Goal: Transaction & Acquisition: Purchase product/service

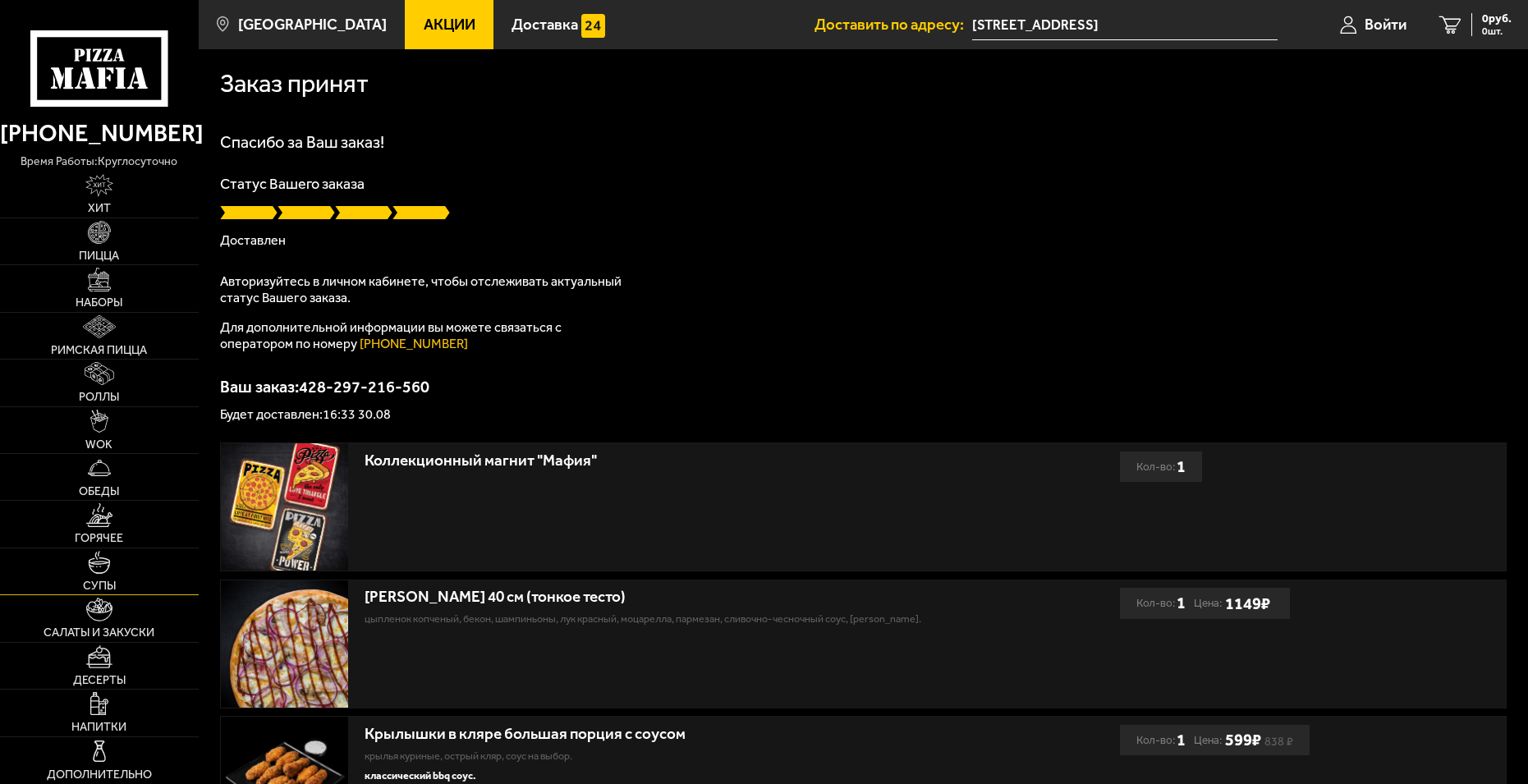
click at [94, 584] on span "Супы" at bounding box center [100, 586] width 33 height 12
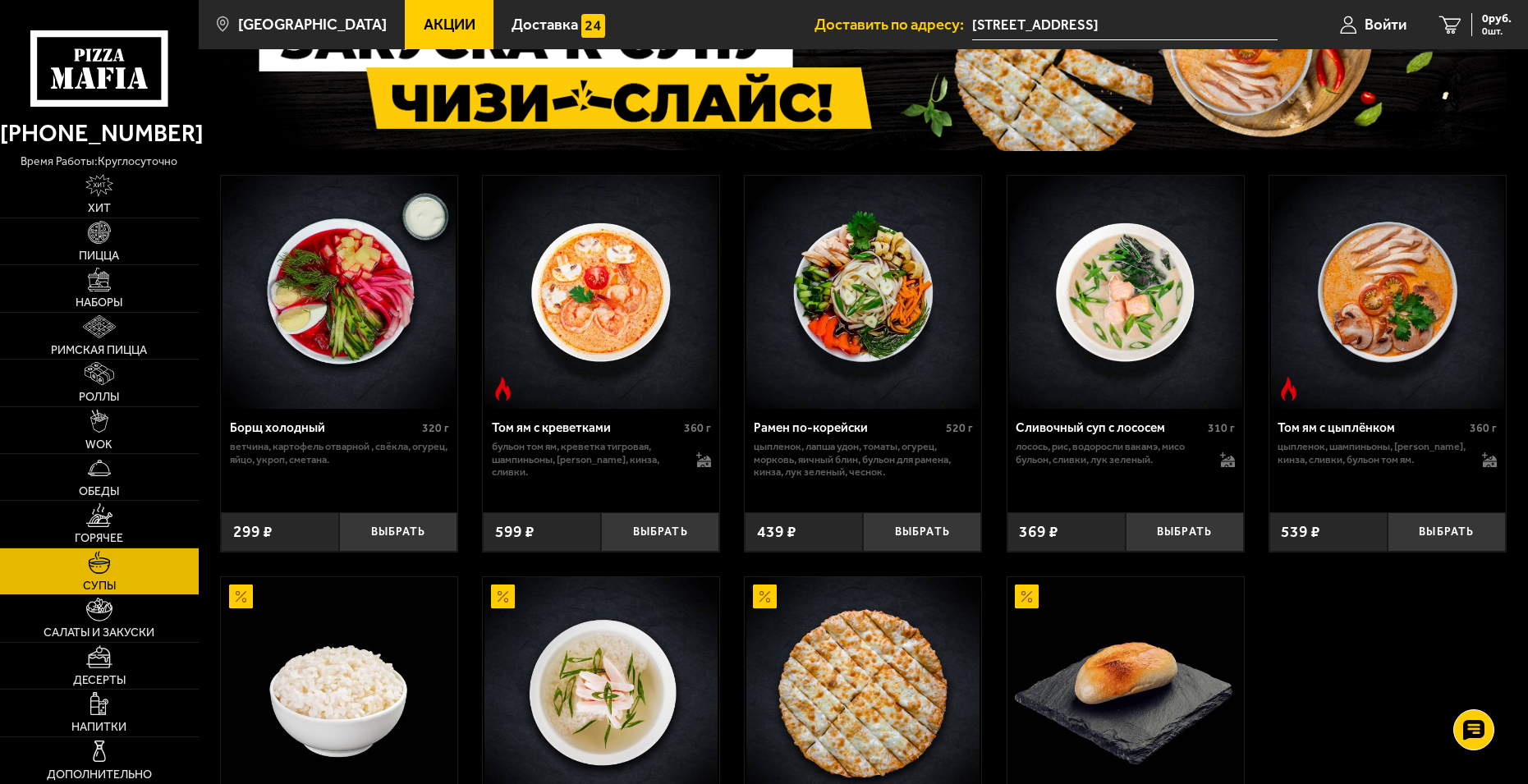
scroll to position [82, 0]
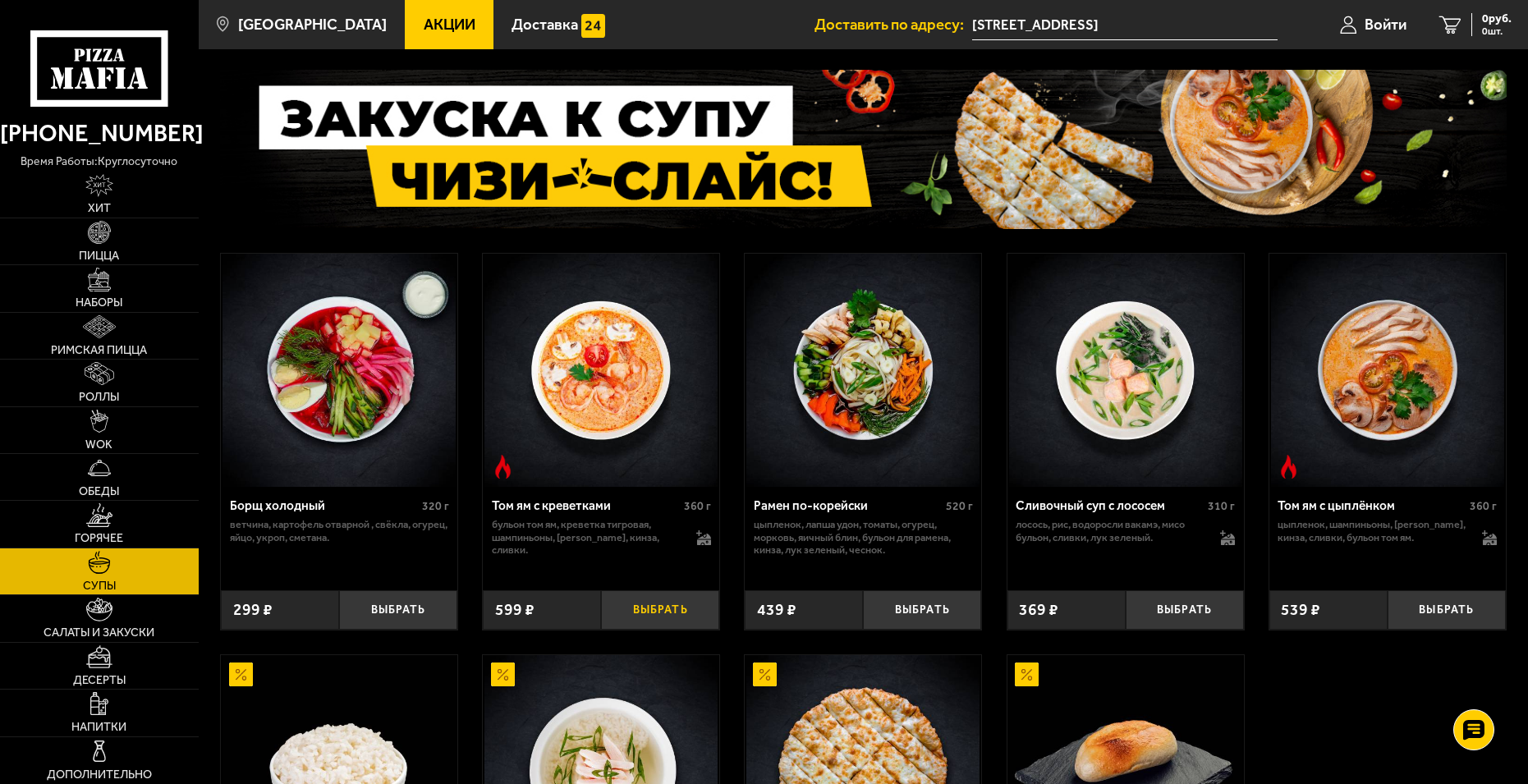
click at [659, 607] on button "Выбрать" at bounding box center [661, 609] width 119 height 39
click at [612, 611] on button "−" at bounding box center [621, 609] width 40 height 39
click at [1442, 608] on button "Выбрать" at bounding box center [1447, 609] width 119 height 39
click at [1485, 614] on button "+" at bounding box center [1486, 609] width 40 height 39
click at [94, 524] on img at bounding box center [100, 515] width 26 height 23
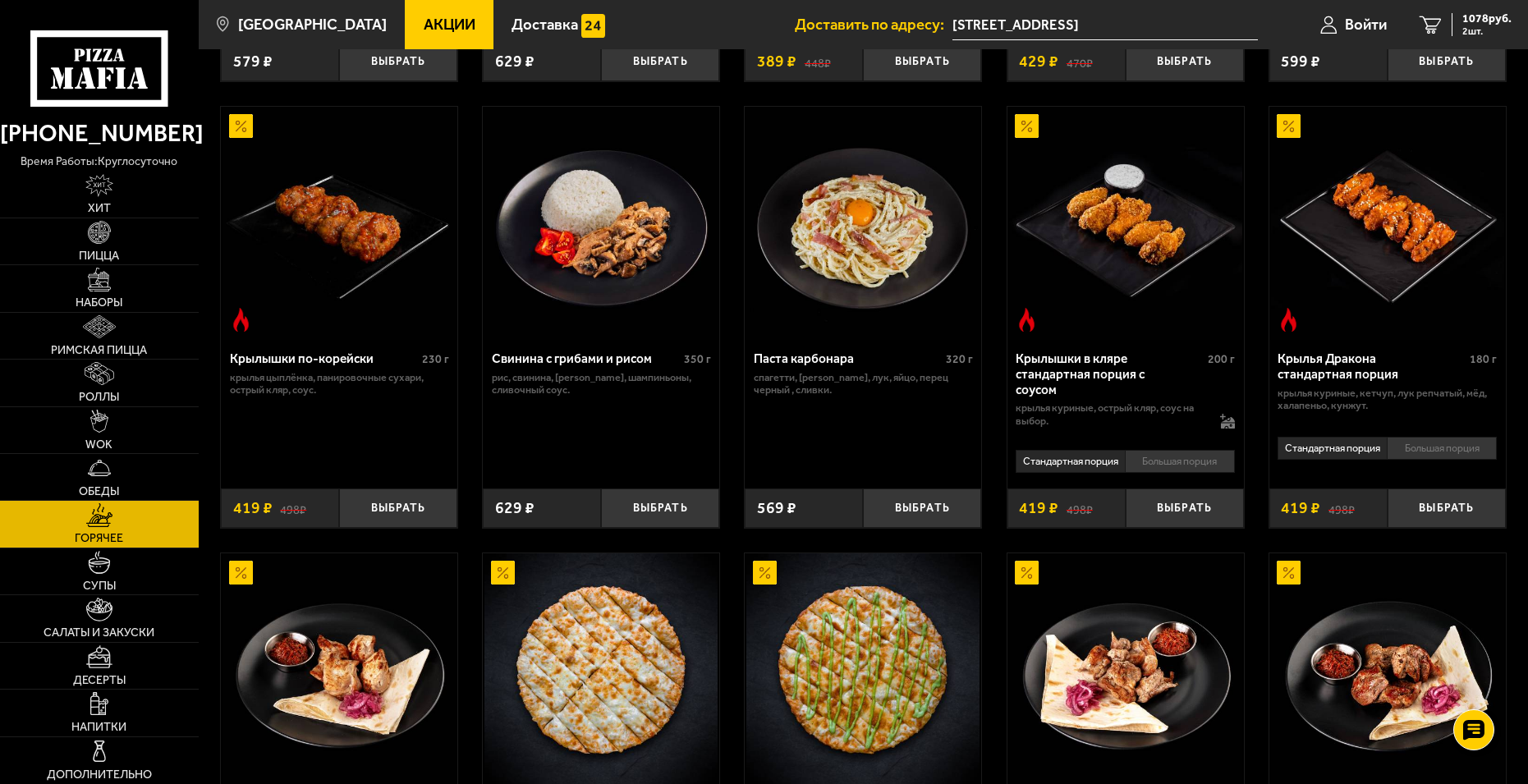
scroll to position [575, 0]
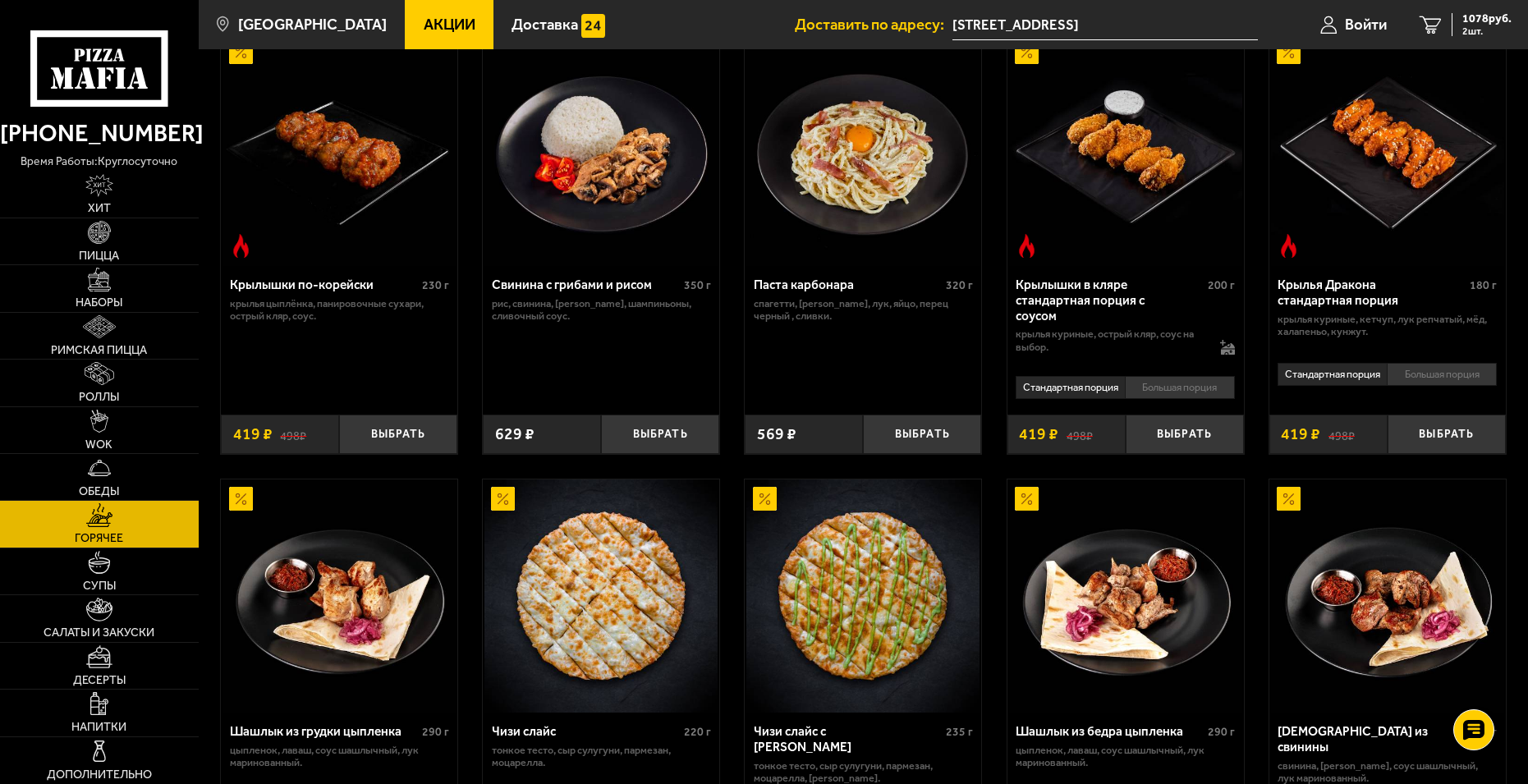
click at [1052, 391] on li "Стандартная порция" at bounding box center [1070, 388] width 110 height 23
click at [1179, 436] on button "Выбрать" at bounding box center [1185, 433] width 119 height 39
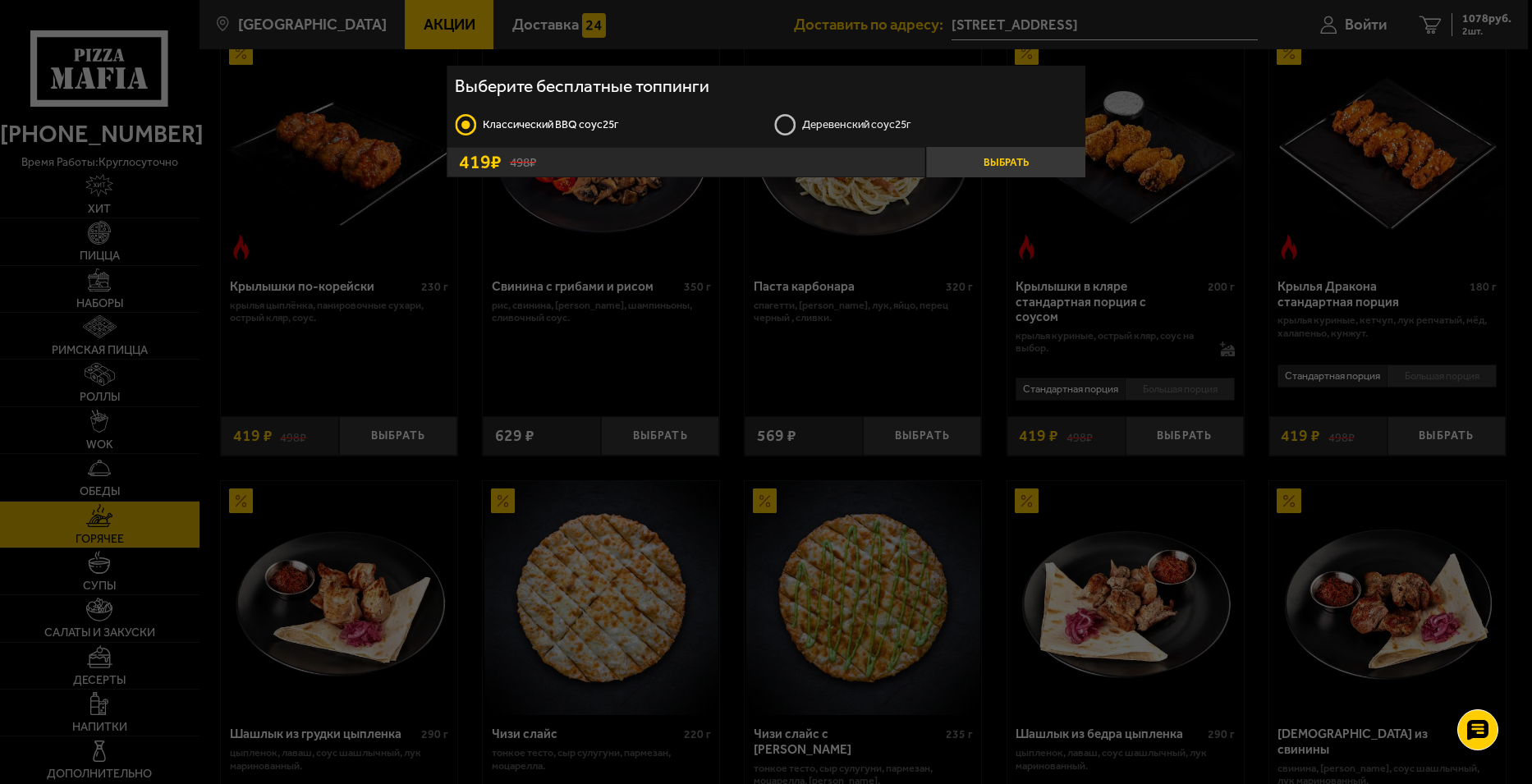
click at [1006, 153] on button "Выбрать" at bounding box center [1004, 161] width 159 height 30
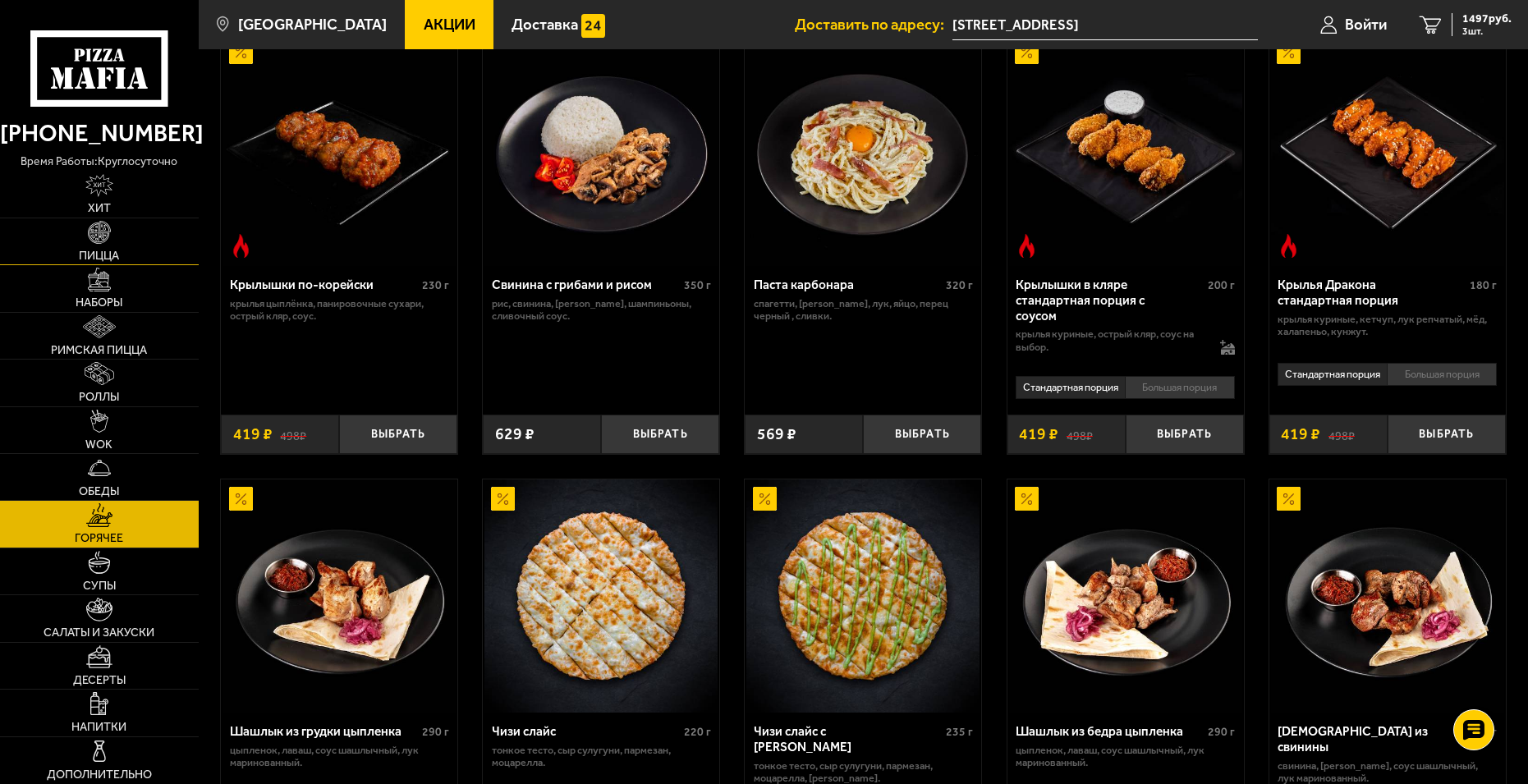
click at [105, 244] on img at bounding box center [100, 232] width 23 height 23
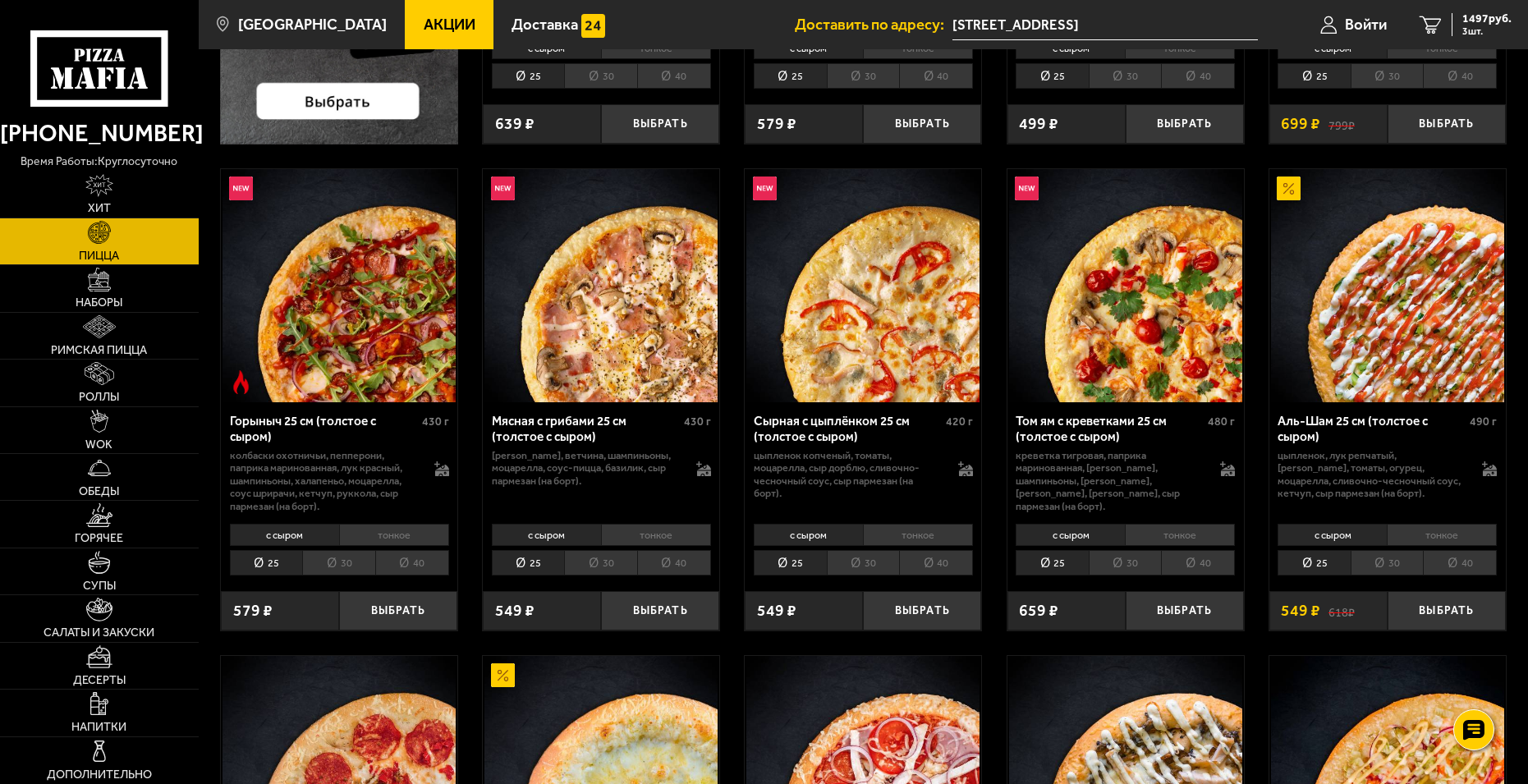
scroll to position [492, 0]
click at [682, 530] on li "тонкое" at bounding box center [657, 536] width 110 height 23
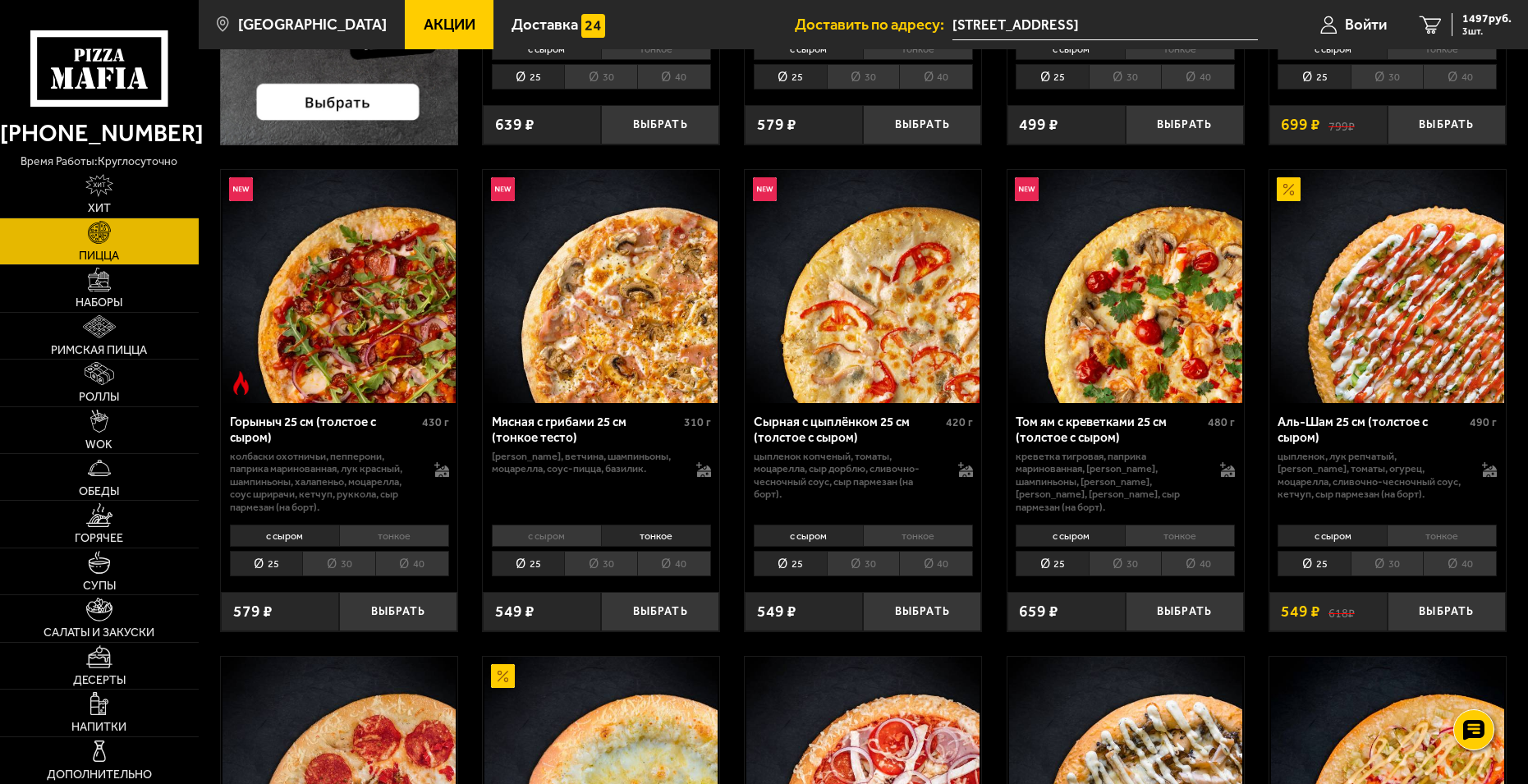
click at [674, 558] on li "40" at bounding box center [675, 563] width 74 height 26
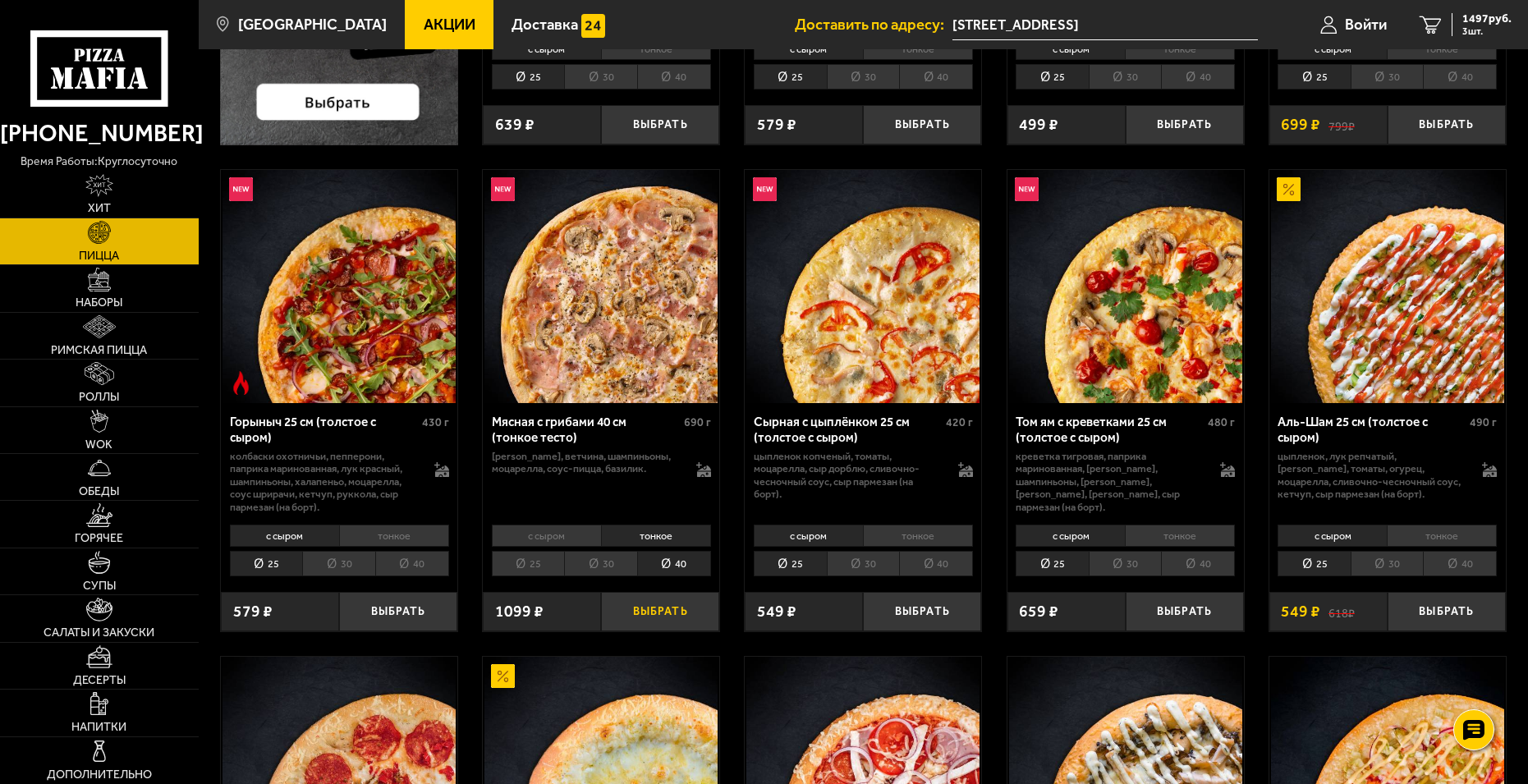
click at [666, 610] on button "Выбрать" at bounding box center [661, 611] width 119 height 39
click at [1473, 18] on span "2596 руб." at bounding box center [1487, 19] width 49 height 12
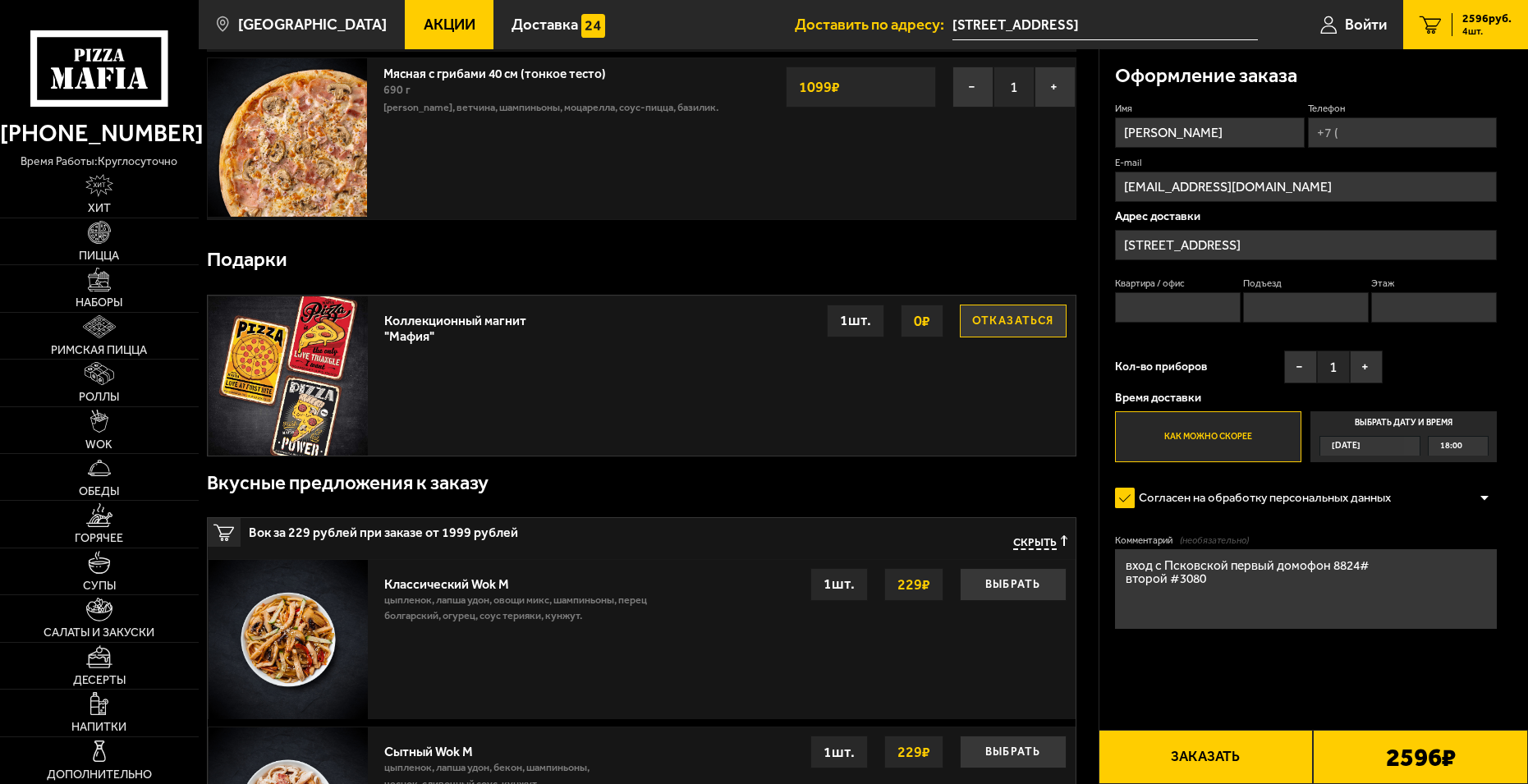
scroll to position [492, 0]
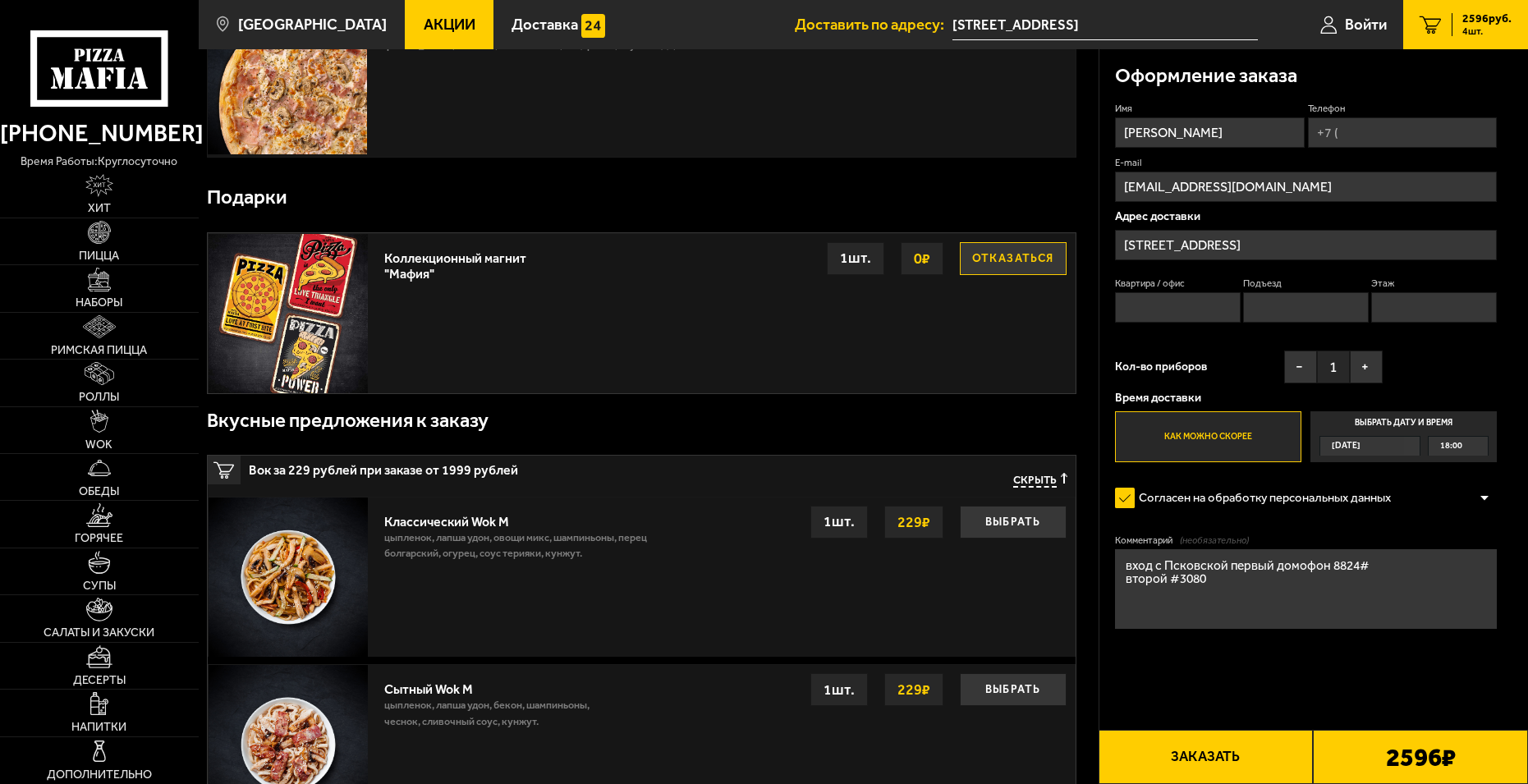
click at [1368, 134] on input "Телефон" at bounding box center [1403, 133] width 189 height 30
type input "+7 (981) 877-75-01"
click at [1167, 308] on input "Квартира / офис" at bounding box center [1178, 307] width 126 height 30
type input "5"
click at [1311, 312] on input "Подъезд" at bounding box center [1306, 307] width 126 height 30
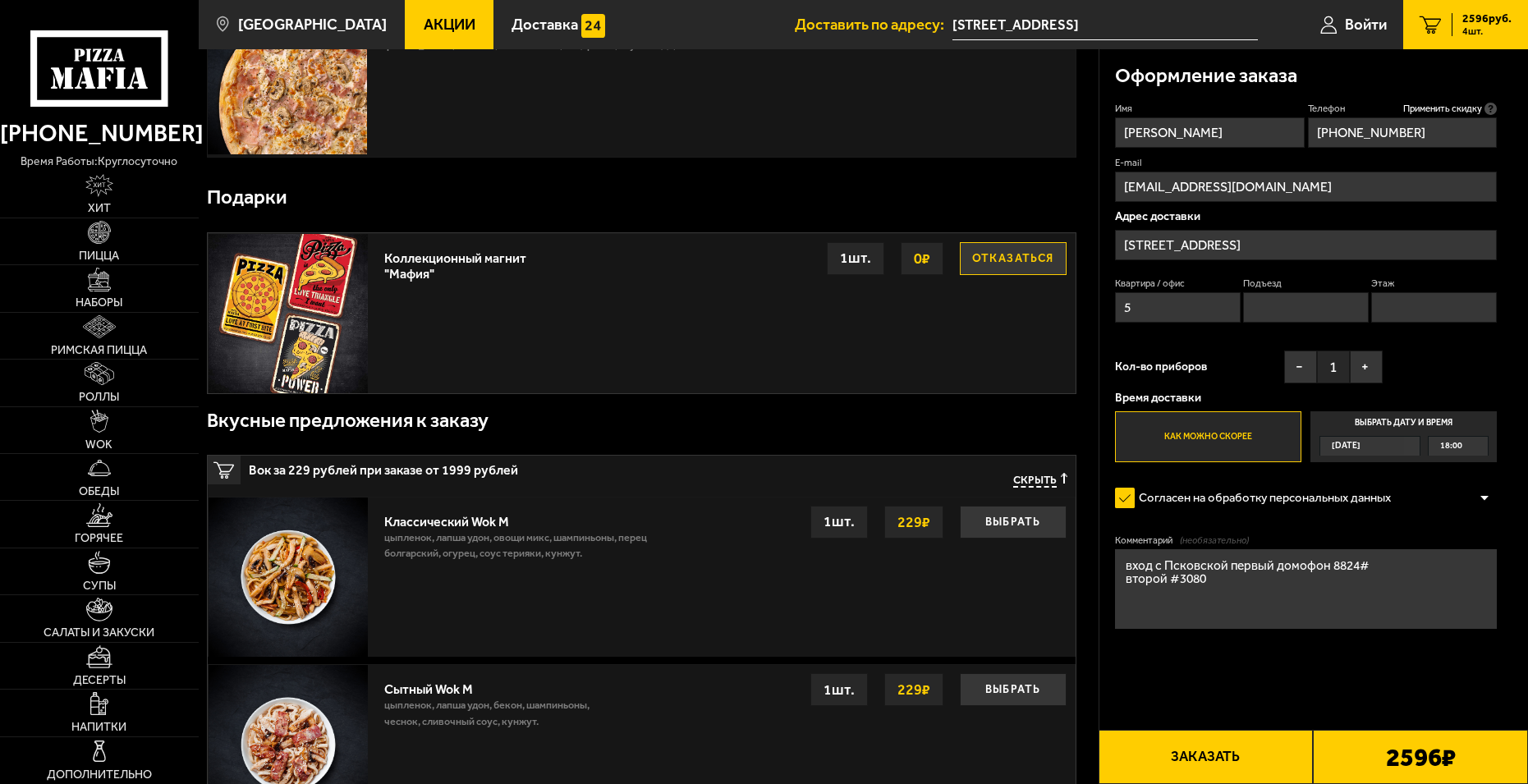
type input "1"
click at [1416, 297] on input "Этаж" at bounding box center [1434, 307] width 126 height 30
type input "3"
click at [1363, 371] on button "+" at bounding box center [1367, 367] width 33 height 33
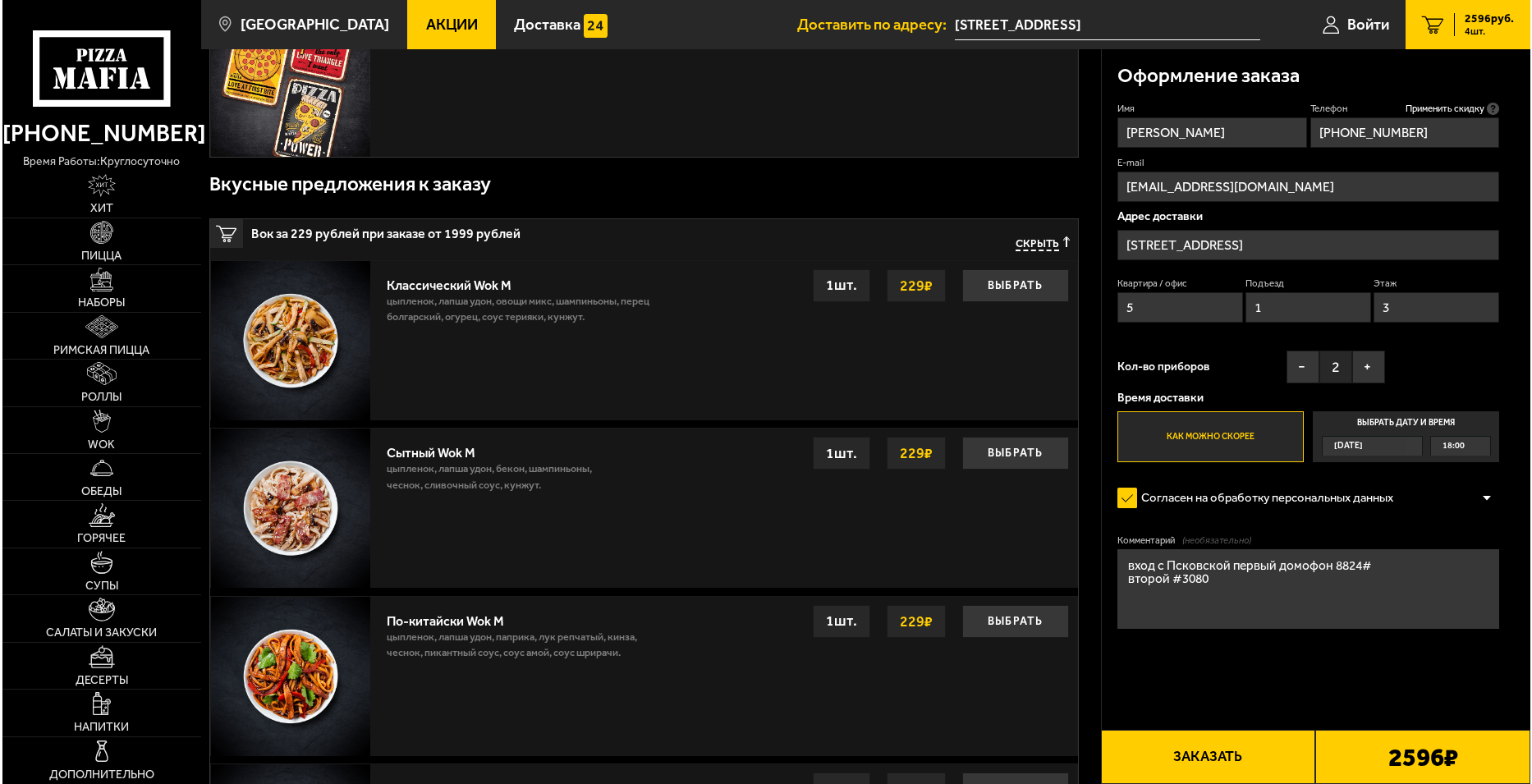
scroll to position [739, 0]
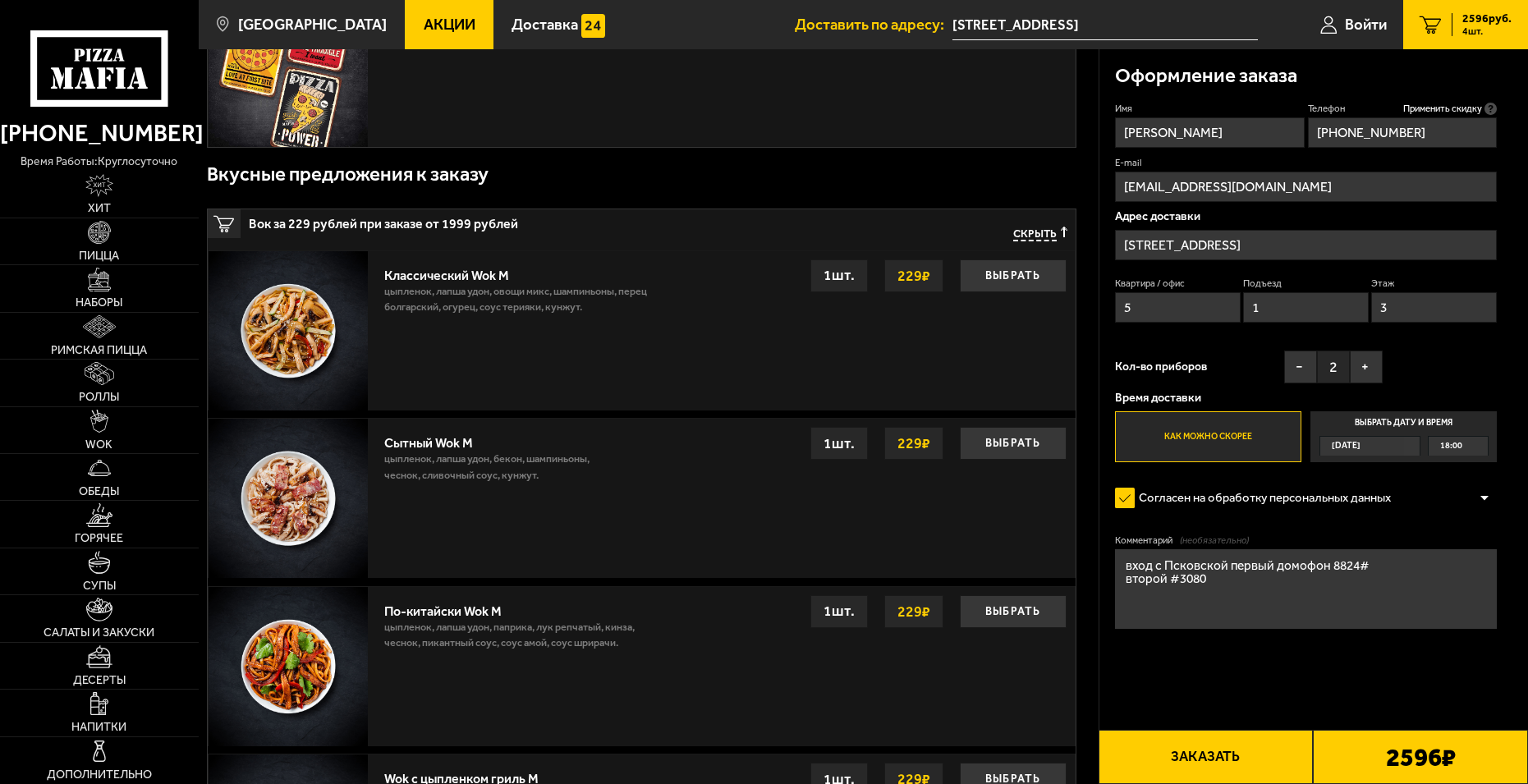
click at [1252, 769] on button "Заказать" at bounding box center [1206, 757] width 215 height 54
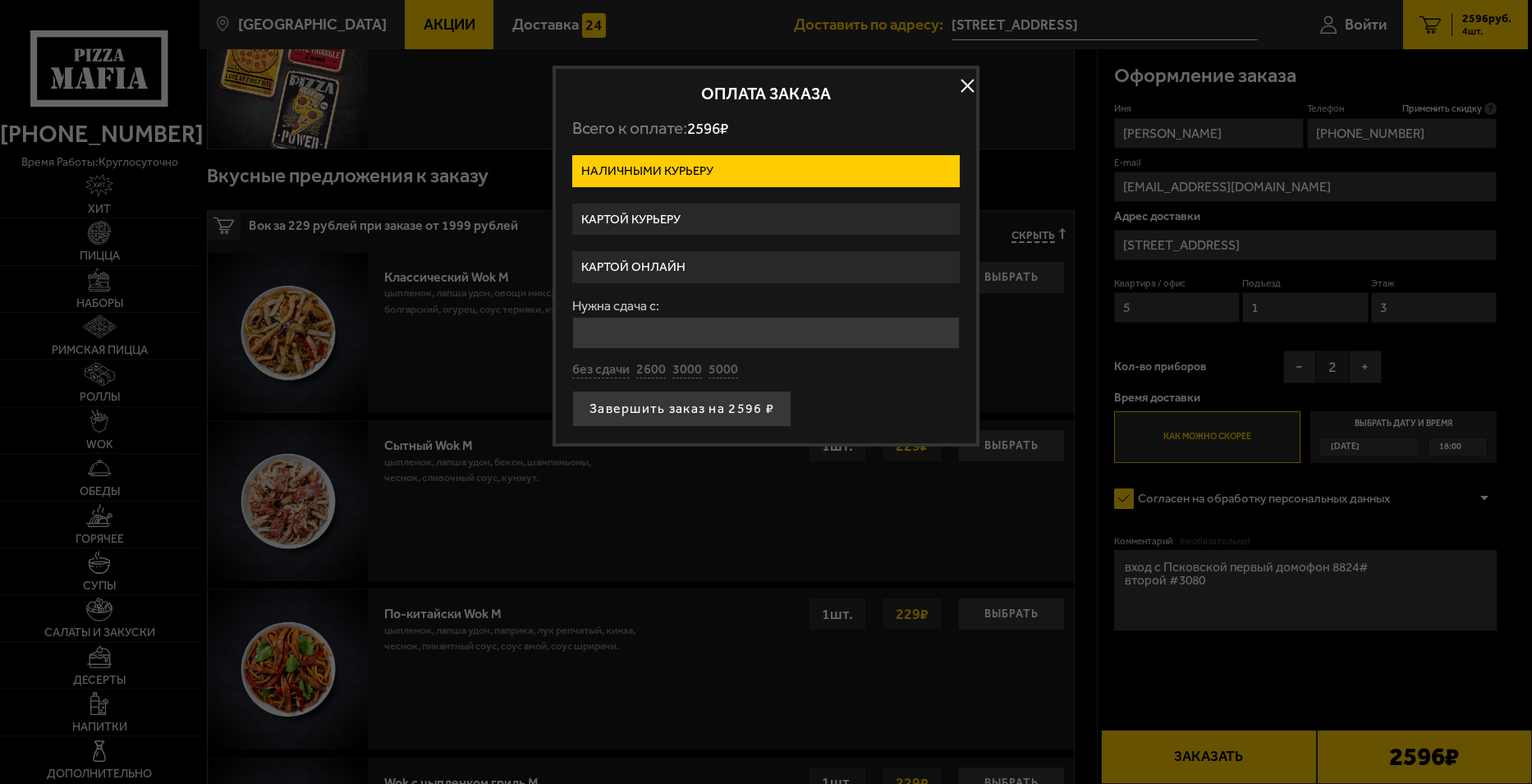
click at [662, 219] on label "Картой курьеру" at bounding box center [766, 219] width 388 height 32
click at [0, 0] on input "Картой курьеру" at bounding box center [0, 0] width 0 height 0
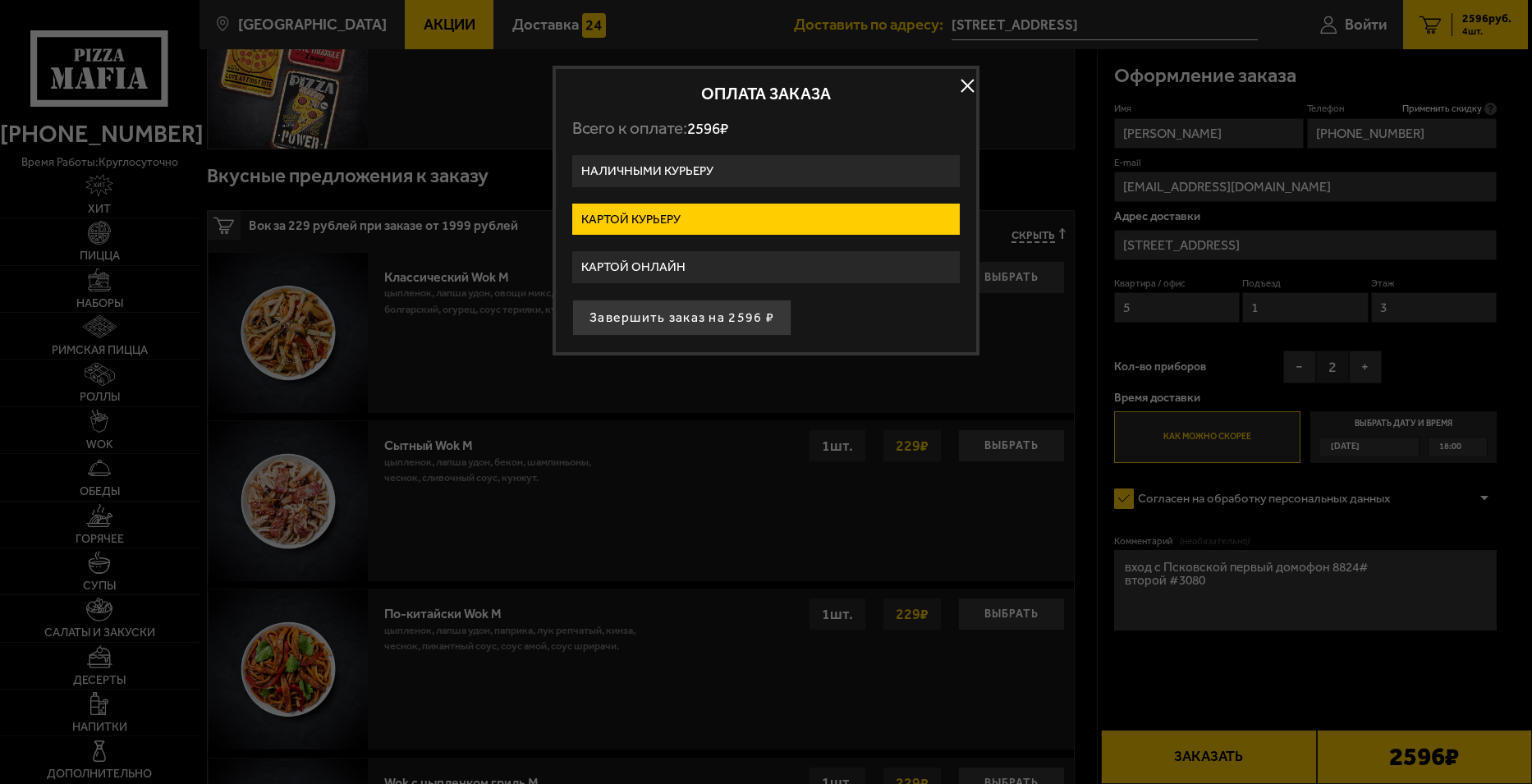
click at [703, 317] on button "Завершить заказ на 2596 ₽" at bounding box center [682, 318] width 219 height 36
